Goal: Complete application form: Complete application form

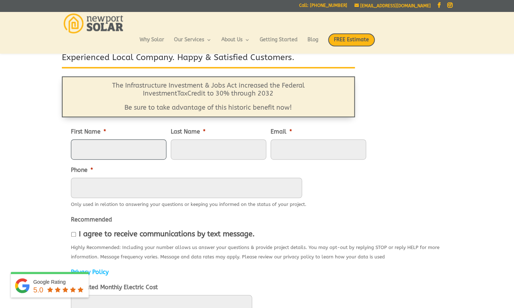
click at [103, 148] on input "First Name *" at bounding box center [118, 149] width 95 height 20
type input "Tatiana"
type input "Rynearson"
type input "trynear@gmail.com"
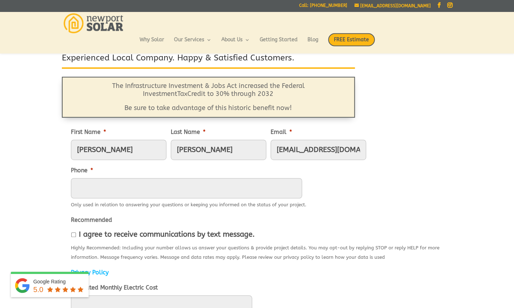
type input "4012185240"
type input "173 Coddington Way"
type input "South Kingstown"
type input "02879"
type input "(401) 218-5240"
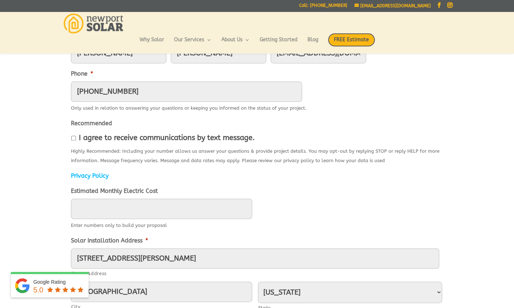
scroll to position [141, 0]
click at [75, 140] on input "I agree to receive communications by text message." at bounding box center [73, 137] width 5 height 5
checkbox input "true"
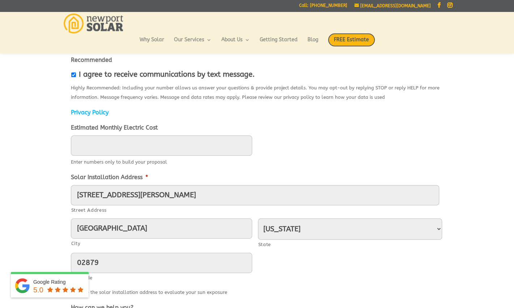
scroll to position [208, 0]
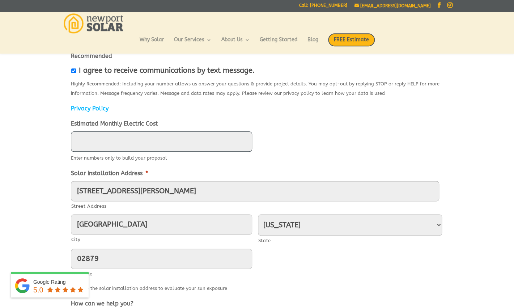
click at [81, 152] on input "____" at bounding box center [161, 141] width 181 height 20
type input "0___"
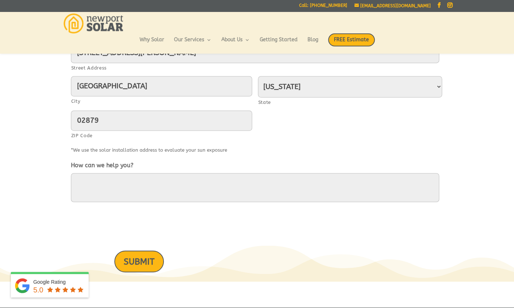
scroll to position [347, 0]
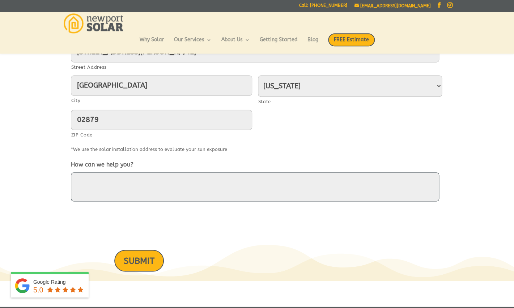
click at [92, 187] on textarea "How can we help you?" at bounding box center [255, 186] width 368 height 29
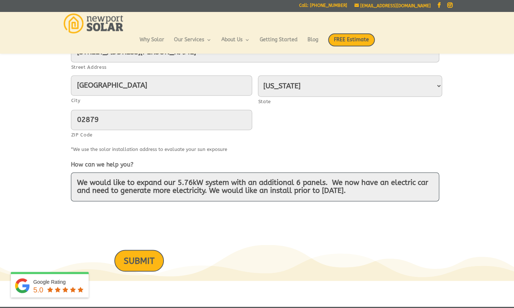
click at [356, 194] on textarea "We would like to expand our 5.76kW system with an additional 6 panels. We now h…" at bounding box center [255, 186] width 368 height 29
click at [410, 194] on textarea "We would like to expand our 5.76kW system with an additional 6 panels. We now h…" at bounding box center [255, 186] width 368 height 29
click at [336, 189] on textarea "We would like to expand our 5.76kW system with an additional 6 panels. We now h…" at bounding box center [255, 186] width 368 height 29
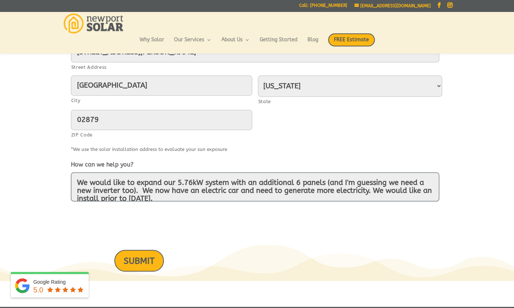
type textarea "We would like to expand our 5.76kW system with an additional 6 panels (and I'm …"
click at [147, 269] on input "SUBMIT" at bounding box center [139, 260] width 50 height 21
